Goal: Use online tool/utility: Use online tool/utility

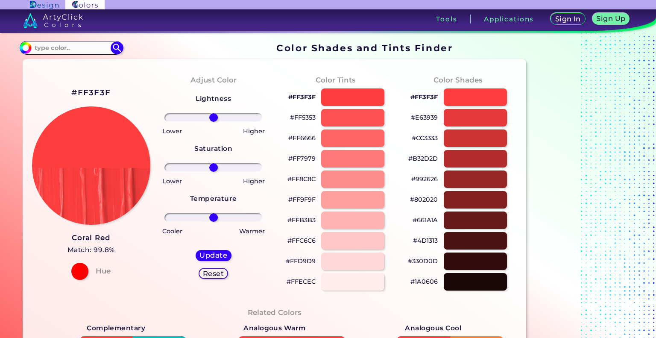
click at [96, 88] on h2 "#FF3F3F" at bounding box center [90, 92] width 39 height 11
click at [96, 88] on h2 "#FF3F3F copied" at bounding box center [90, 92] width 39 height 11
copy h2 "#"
drag, startPoint x: 76, startPoint y: 92, endPoint x: 111, endPoint y: 92, distance: 34.6
click at [111, 92] on div "#FF3F3F Coral Red Match: 99.8% Hue" at bounding box center [91, 182] width 122 height 232
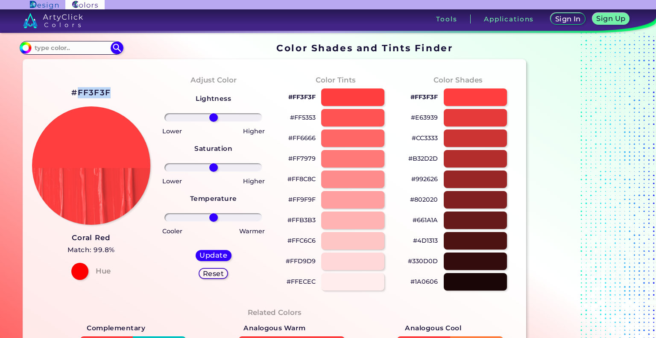
copy h2 "FF3F3F"
click at [89, 199] on img at bounding box center [91, 165] width 119 height 119
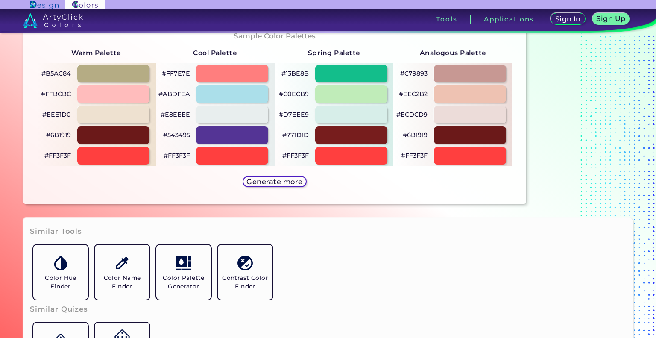
scroll to position [445, 0]
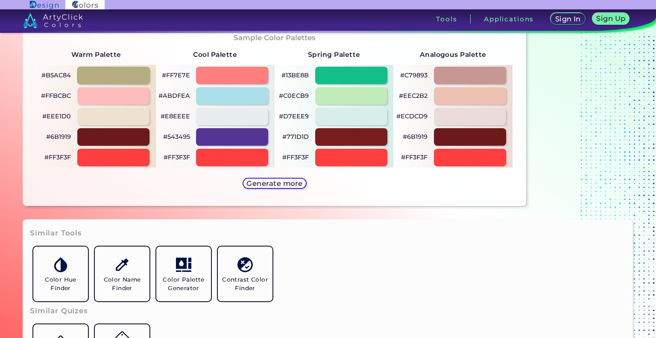
click at [112, 68] on div at bounding box center [113, 76] width 73 height 18
type input "#b5ac84"
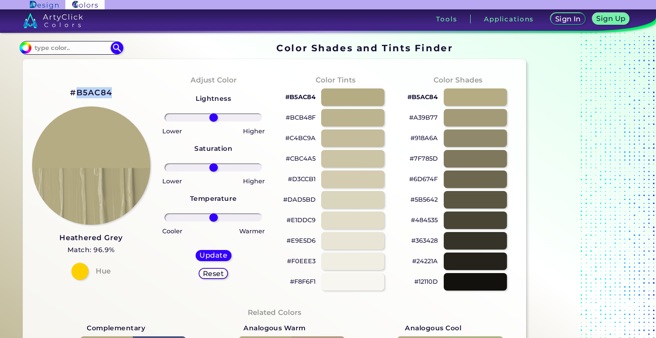
drag, startPoint x: 76, startPoint y: 90, endPoint x: 113, endPoint y: 87, distance: 36.5
click at [113, 87] on div "#B5AC84 Heathered Grey Match: 96.9% Hue" at bounding box center [91, 182] width 122 height 232
copy h2 "B5AC84"
click at [100, 143] on img at bounding box center [91, 165] width 119 height 119
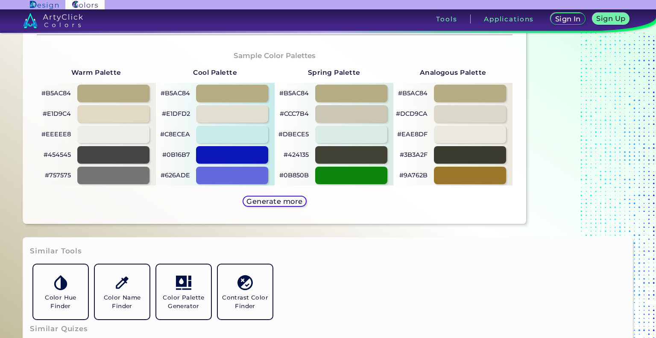
scroll to position [426, 0]
